Goal: Information Seeking & Learning: Check status

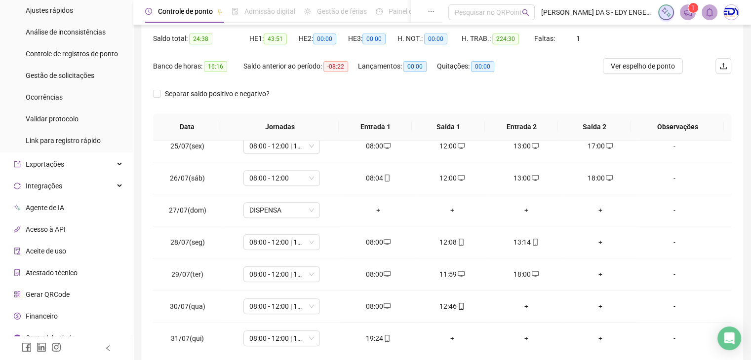
scroll to position [148, 0]
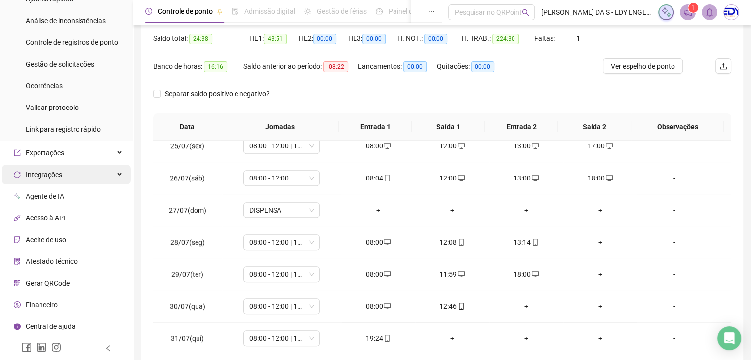
click at [37, 178] on span "Integrações" at bounding box center [44, 175] width 37 height 8
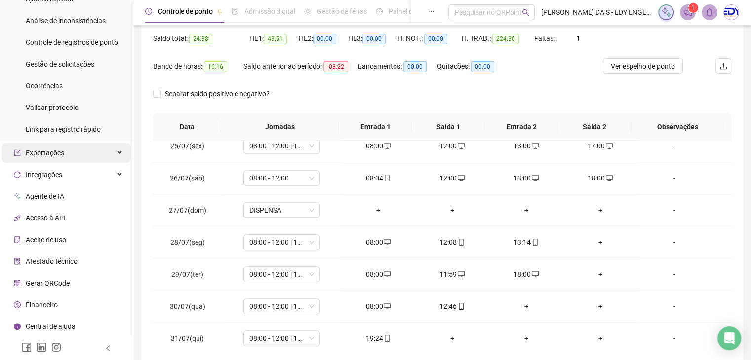
click at [43, 149] on span "Exportações" at bounding box center [45, 153] width 39 height 8
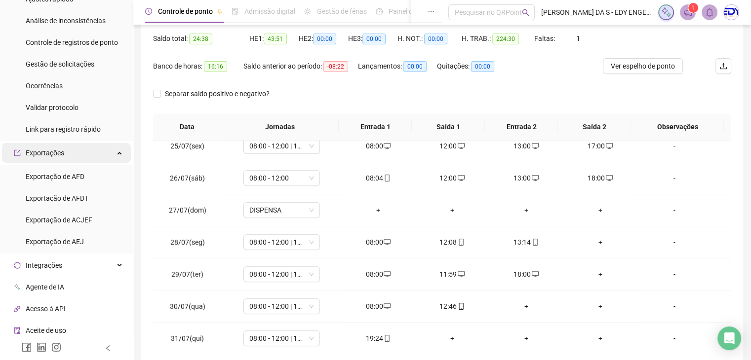
click at [43, 149] on span "Exportações" at bounding box center [45, 153] width 39 height 8
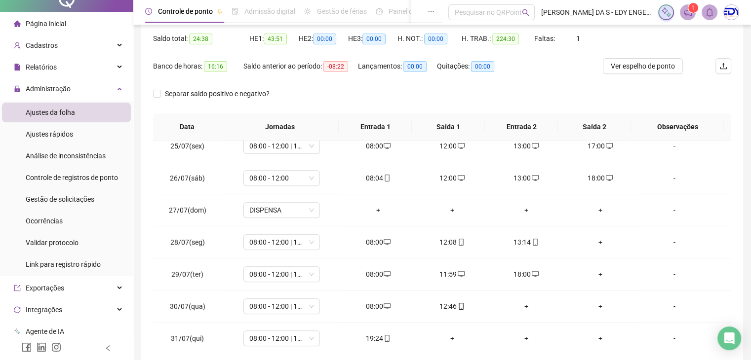
scroll to position [0, 0]
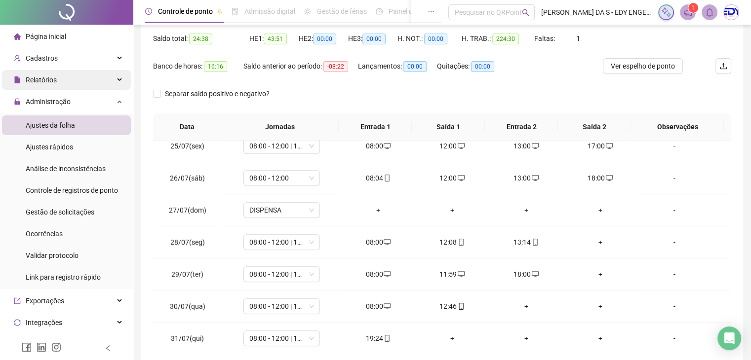
click at [114, 77] on div "Relatórios" at bounding box center [66, 80] width 129 height 20
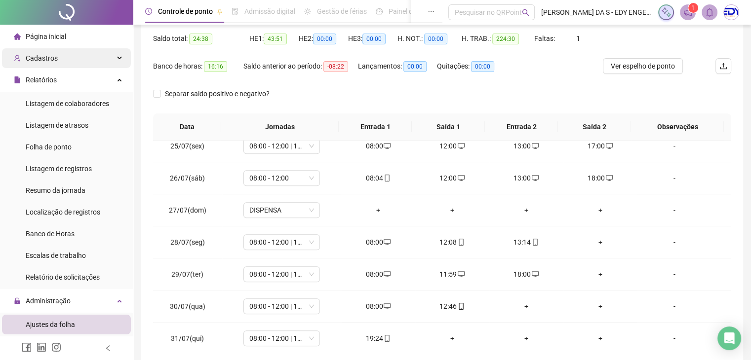
click at [111, 62] on div "Cadastros" at bounding box center [66, 58] width 129 height 20
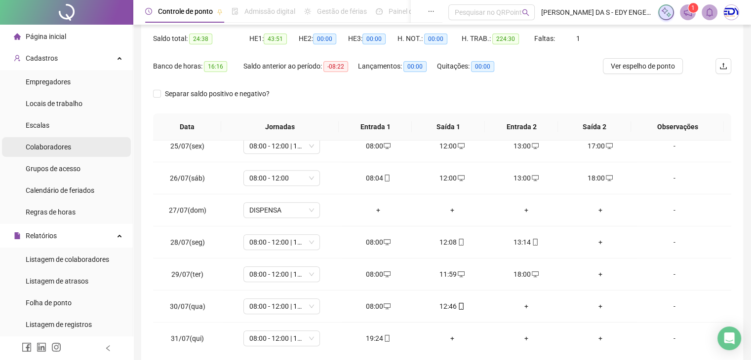
click at [73, 153] on li "Colaboradores" at bounding box center [66, 147] width 129 height 20
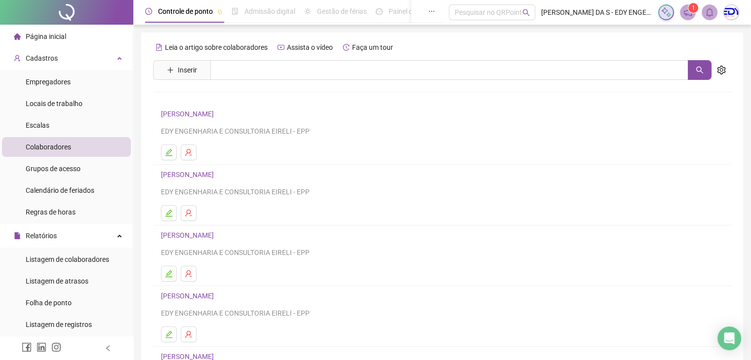
click at [217, 112] on link "[PERSON_NAME]" at bounding box center [189, 114] width 56 height 8
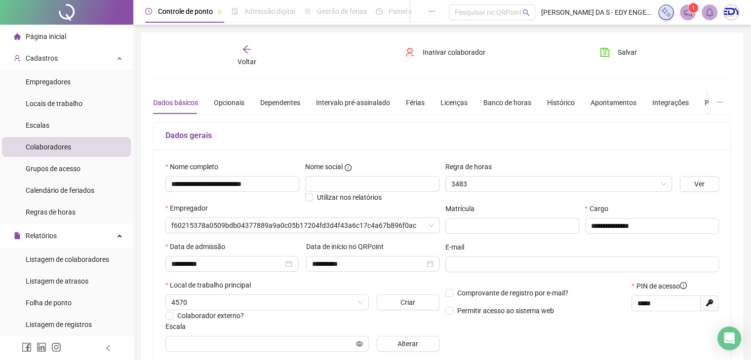
type input "**********"
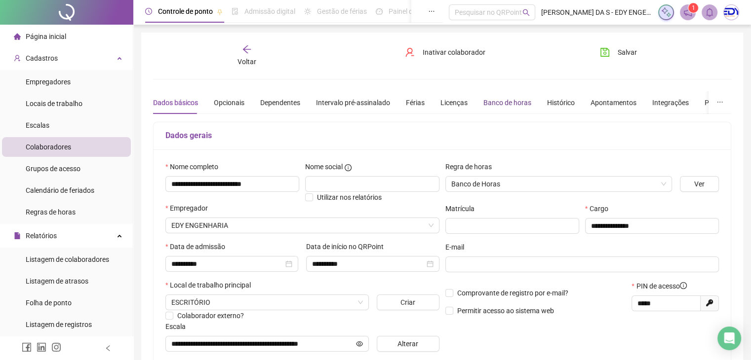
click at [490, 105] on div "Banco de horas" at bounding box center [507, 102] width 48 height 11
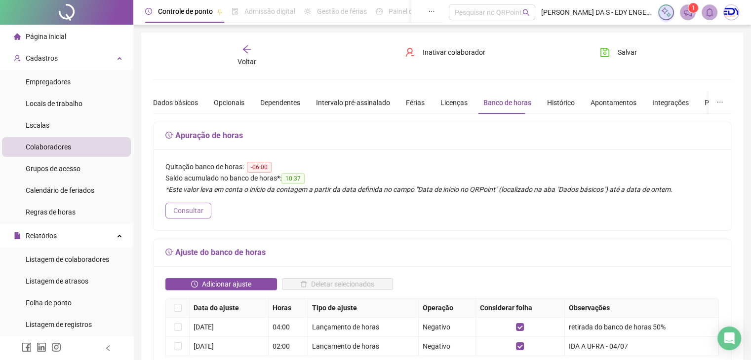
click at [195, 211] on span "Consultar" at bounding box center [188, 210] width 30 height 11
click at [44, 40] on span "Página inicial" at bounding box center [46, 37] width 40 height 8
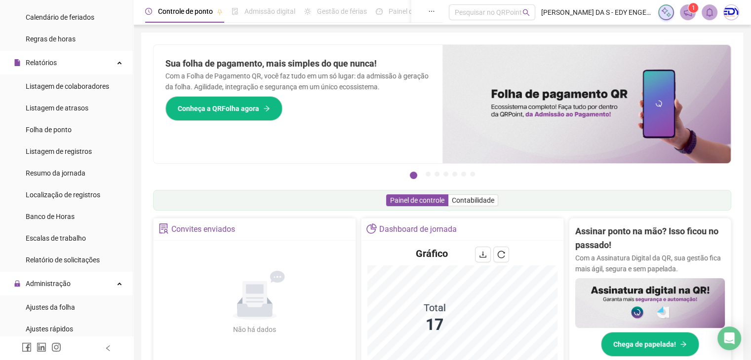
scroll to position [178, 0]
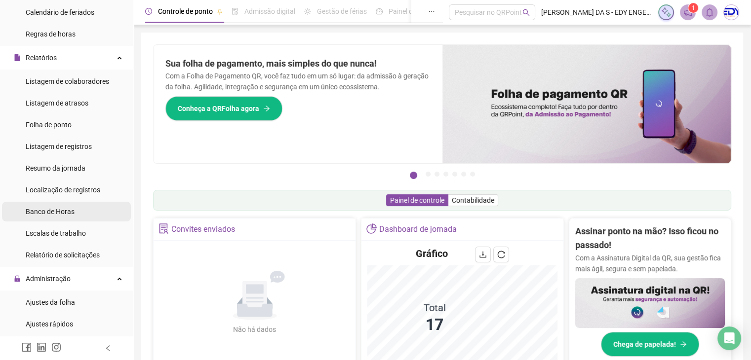
click at [53, 210] on span "Banco de Horas" at bounding box center [50, 212] width 49 height 8
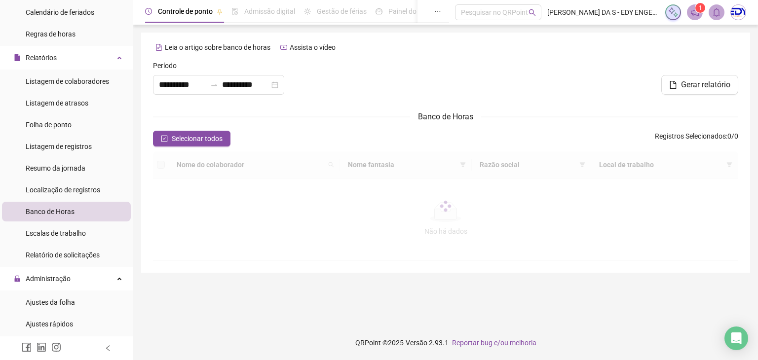
type input "**********"
